Goal: Task Accomplishment & Management: Manage account settings

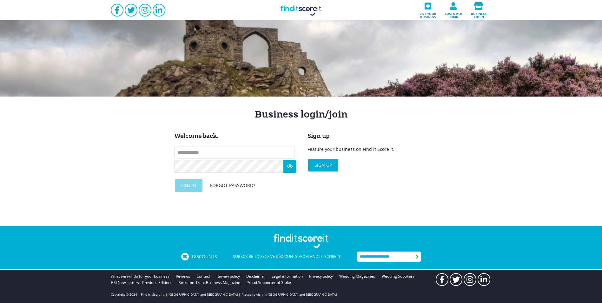
type input "**********"
click at [191, 187] on div "Log in Forgot password?" at bounding box center [234, 185] width 121 height 13
click at [201, 152] on input "text" at bounding box center [234, 152] width 121 height 13
type input "**********"
click at [186, 191] on div "Log in" at bounding box center [189, 185] width 28 height 13
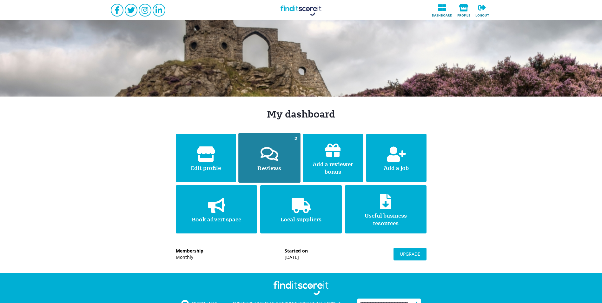
click at [272, 159] on icon at bounding box center [269, 154] width 21 height 21
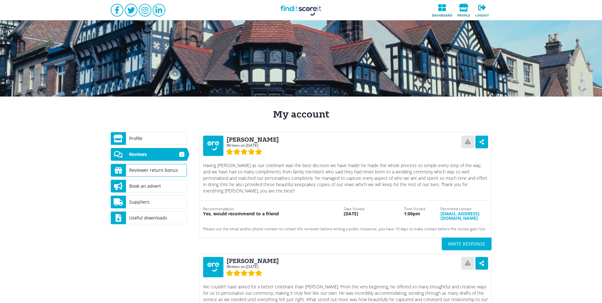
click at [151, 171] on div "Reviewer return bonus" at bounding box center [156, 170] width 61 height 13
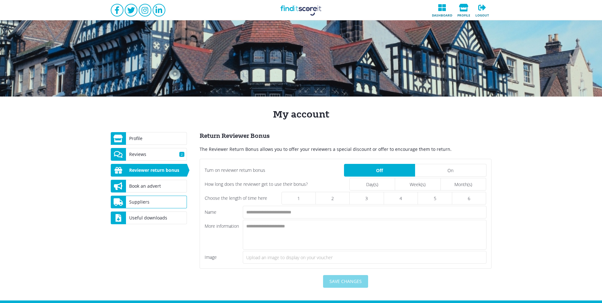
click at [148, 202] on div "Suppliers" at bounding box center [156, 202] width 61 height 13
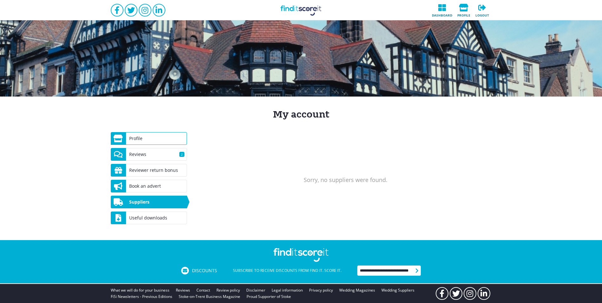
click at [137, 139] on div "Profile" at bounding box center [156, 138] width 61 height 13
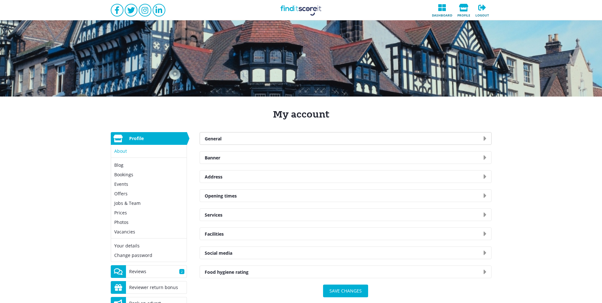
click at [222, 139] on div "General" at bounding box center [346, 138] width 292 height 12
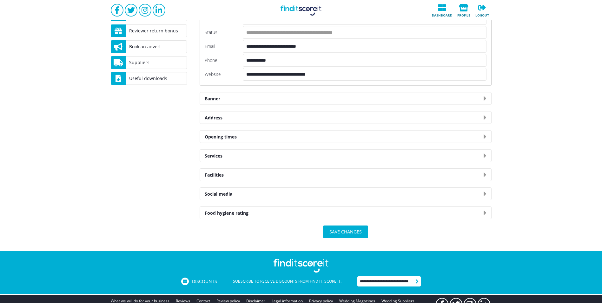
scroll to position [281, 0]
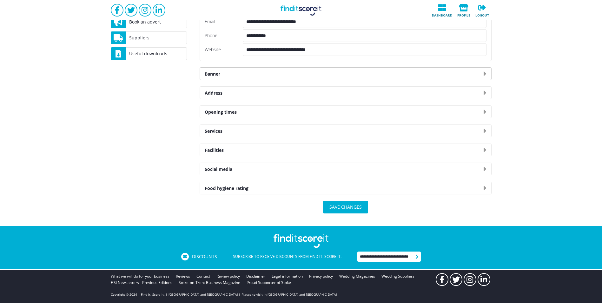
click at [235, 76] on div "Banner" at bounding box center [346, 74] width 292 height 12
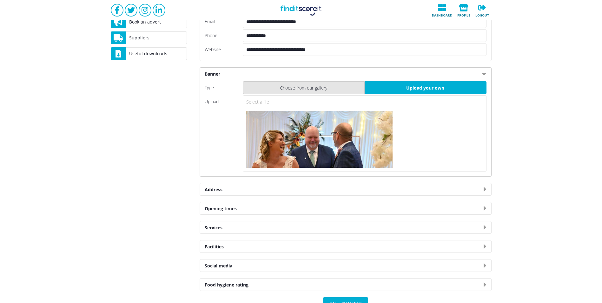
click at [296, 87] on div "Choose from our gallery" at bounding box center [304, 87] width 122 height 13
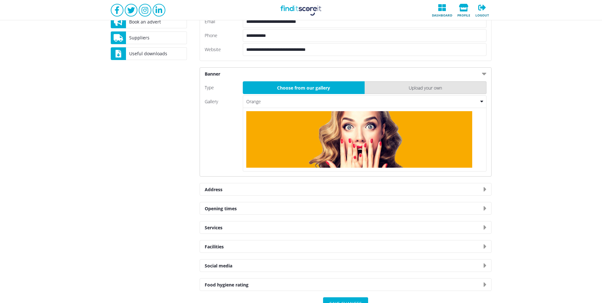
click at [390, 84] on div "Upload your own" at bounding box center [426, 87] width 122 height 13
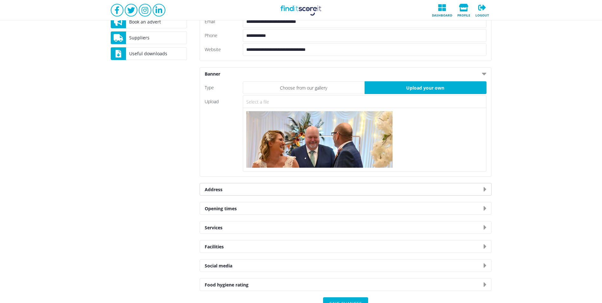
click at [214, 186] on div "Address" at bounding box center [346, 189] width 292 height 12
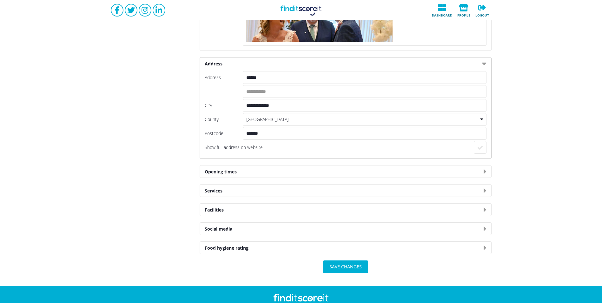
scroll to position [408, 0]
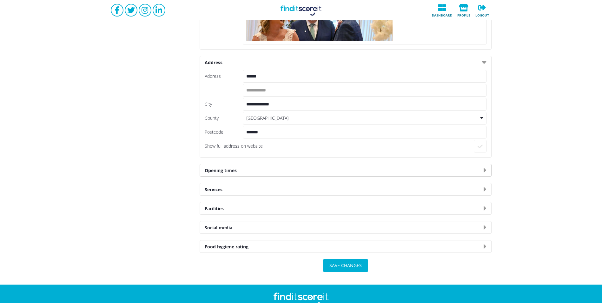
click at [218, 175] on div "Opening times" at bounding box center [346, 170] width 292 height 12
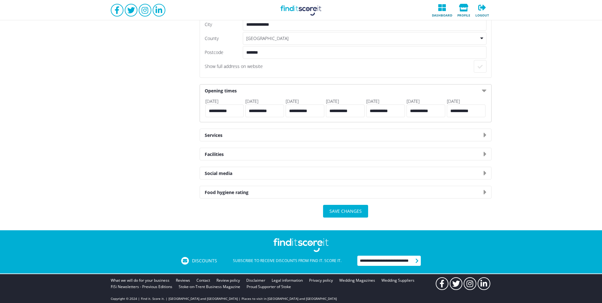
scroll to position [492, 0]
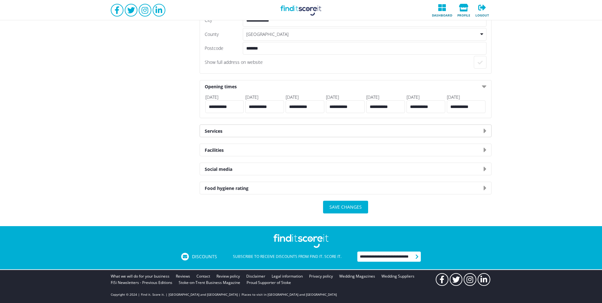
click at [216, 129] on div "Services" at bounding box center [346, 131] width 292 height 12
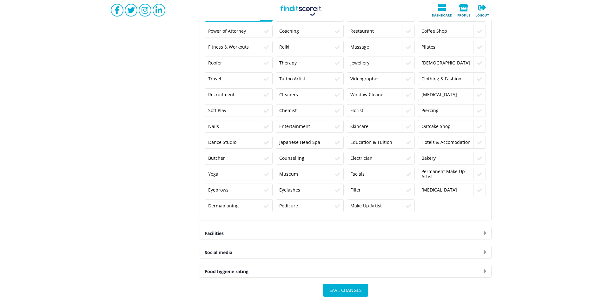
scroll to position [896, 0]
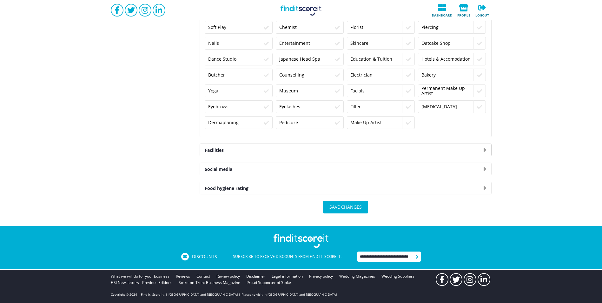
click at [238, 151] on div "Facilities" at bounding box center [346, 150] width 292 height 12
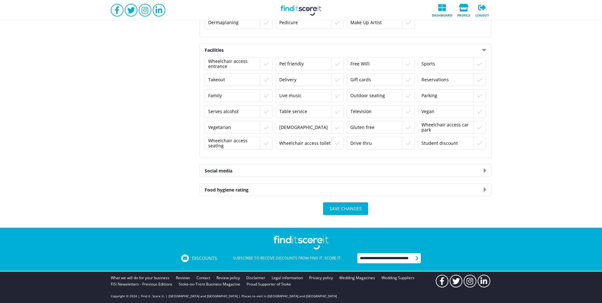
scroll to position [997, 0]
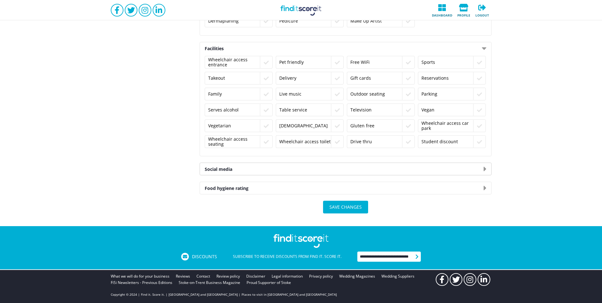
click at [238, 172] on div "Social media" at bounding box center [346, 169] width 292 height 12
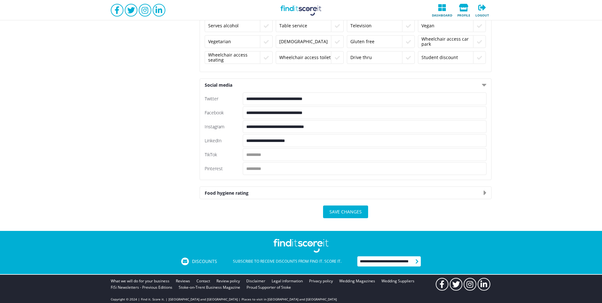
scroll to position [1086, 0]
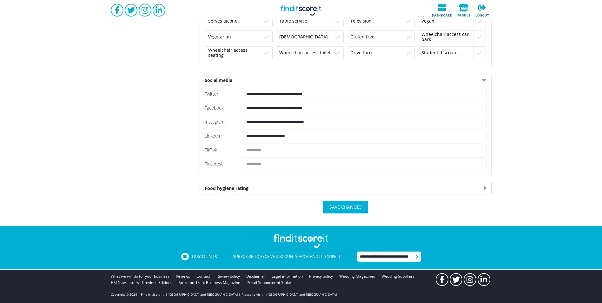
click at [231, 188] on div "Food hygiene rating" at bounding box center [346, 188] width 292 height 12
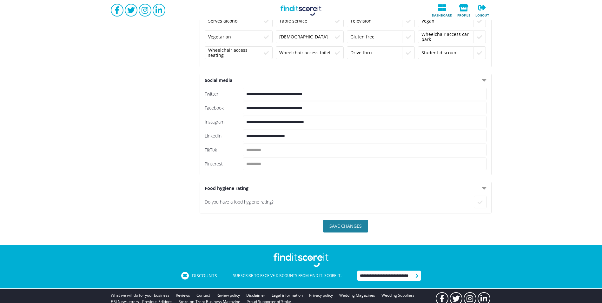
click at [347, 229] on div "Save changes" at bounding box center [345, 226] width 45 height 13
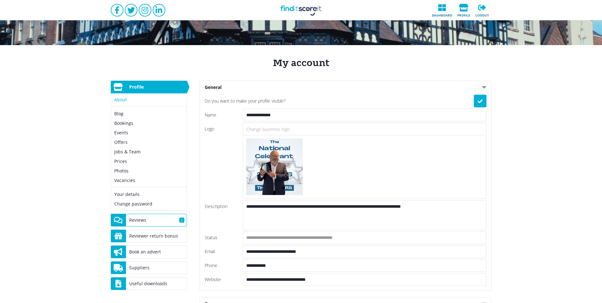
scroll to position [38, 0]
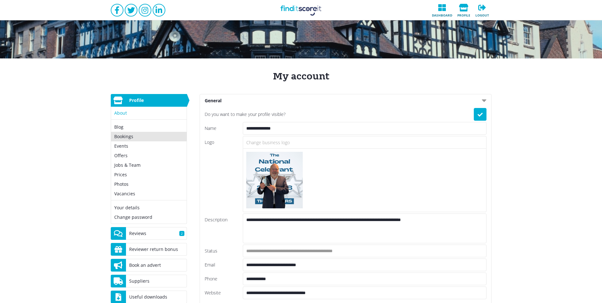
click at [124, 138] on link "Bookings" at bounding box center [149, 137] width 76 height 10
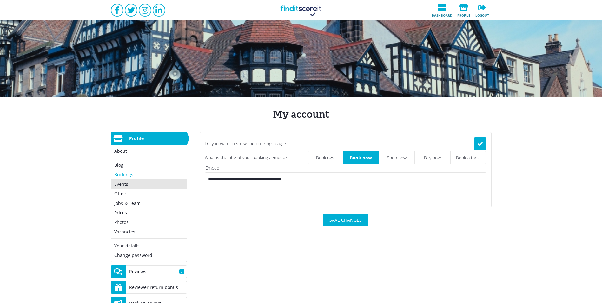
click at [126, 187] on link "Events" at bounding box center [149, 184] width 76 height 10
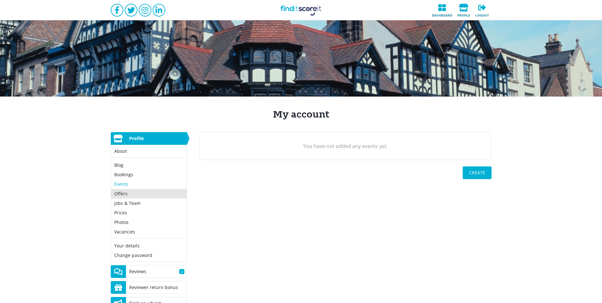
click at [127, 196] on link "Offers" at bounding box center [149, 194] width 76 height 10
click at [126, 201] on link "Jobs & Team" at bounding box center [149, 203] width 76 height 10
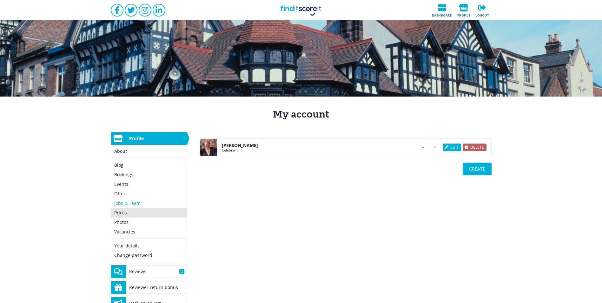
click at [127, 214] on link "Prices" at bounding box center [149, 213] width 76 height 10
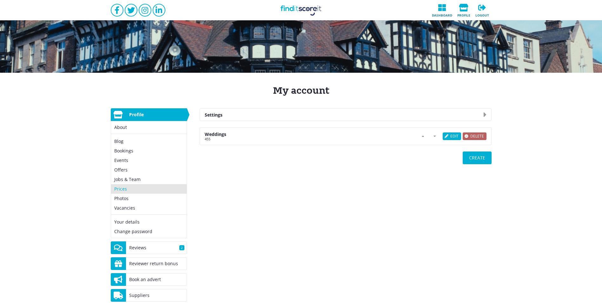
scroll to position [64, 0]
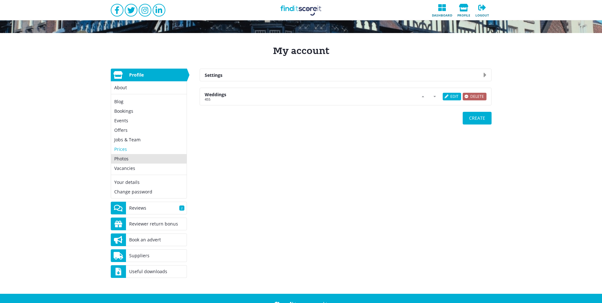
click at [116, 159] on link "Photos" at bounding box center [149, 159] width 76 height 10
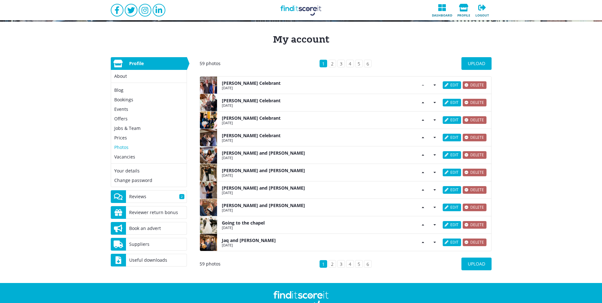
scroll to position [64, 0]
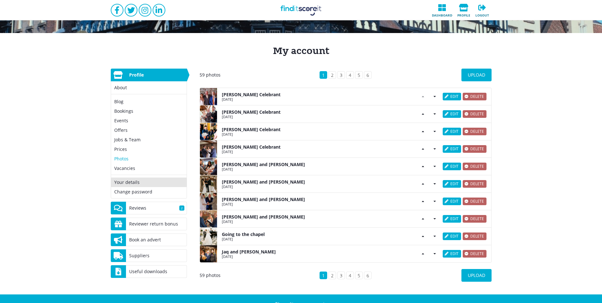
click at [132, 182] on link "Your details" at bounding box center [149, 183] width 76 height 10
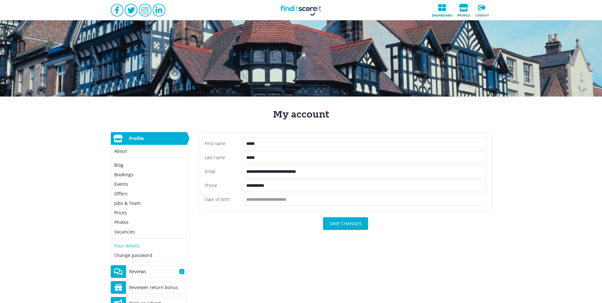
click at [131, 140] on div "Profile" at bounding box center [156, 138] width 61 height 13
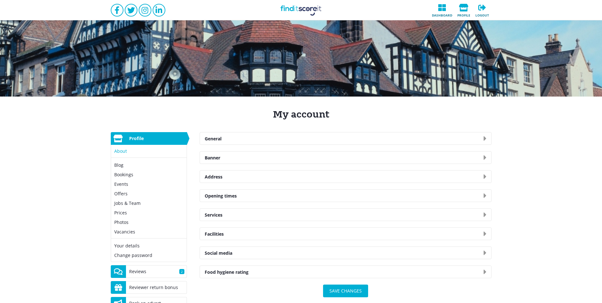
click at [135, 137] on div "Profile" at bounding box center [156, 138] width 61 height 13
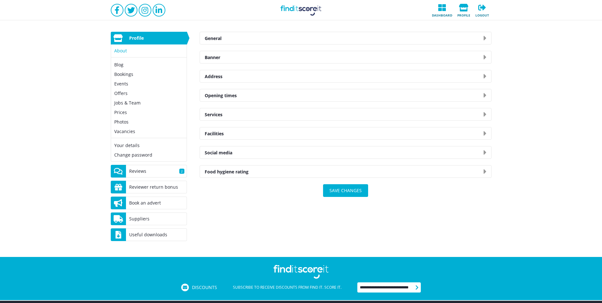
scroll to position [131, 0]
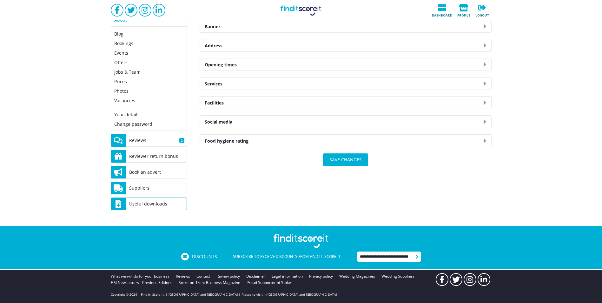
click at [138, 203] on div "Useful downloads" at bounding box center [156, 204] width 61 height 13
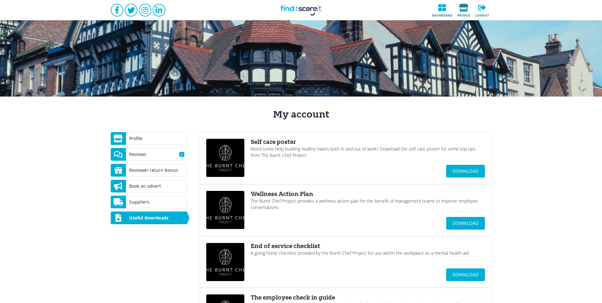
click at [464, 10] on icon at bounding box center [464, 8] width 14 height 8
